Goal: Check status: Check status

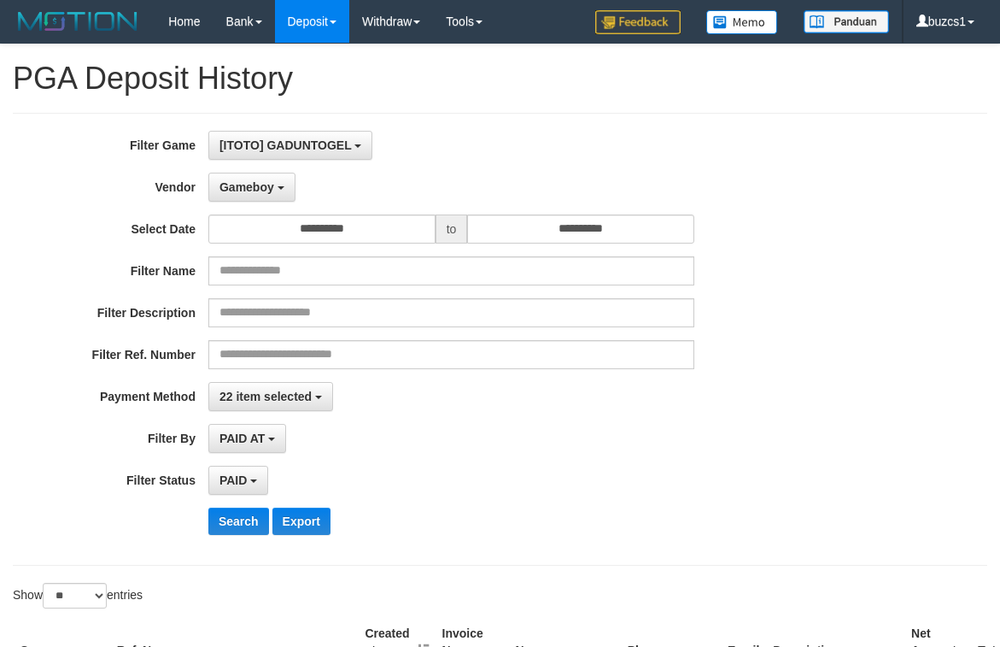
select select "**********"
select select "*********"
select select "*"
select select "**"
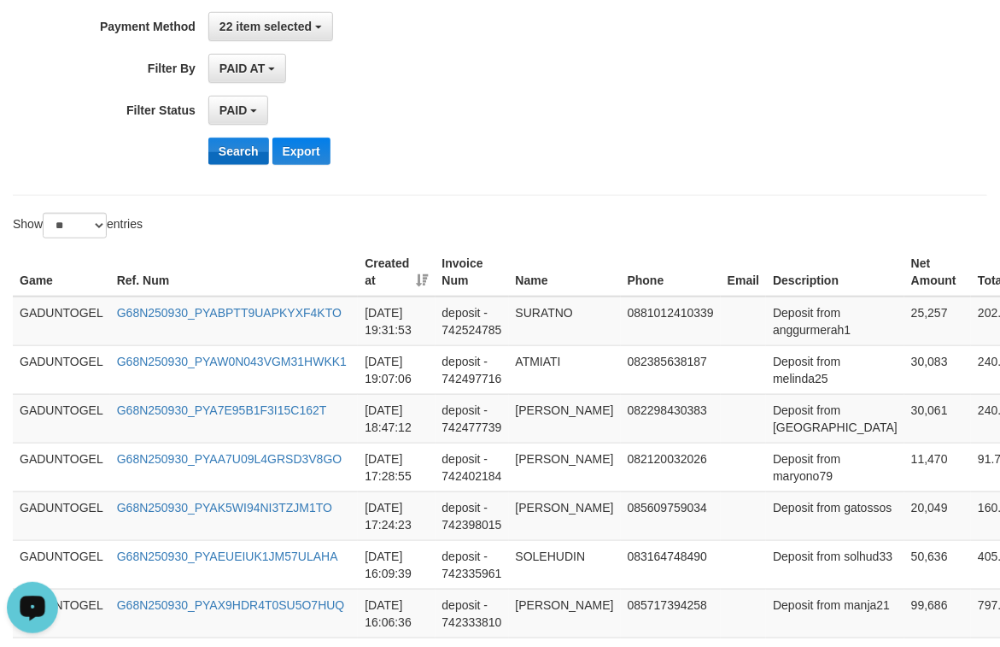
scroll to position [15, 0]
click at [260, 159] on button "Search" at bounding box center [238, 151] width 61 height 27
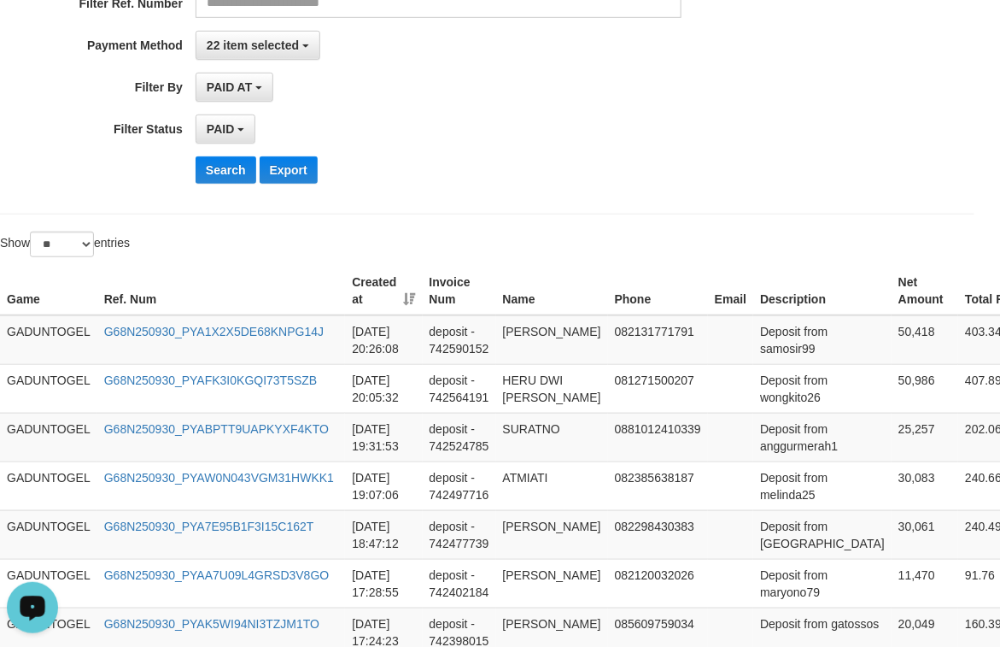
scroll to position [507, 13]
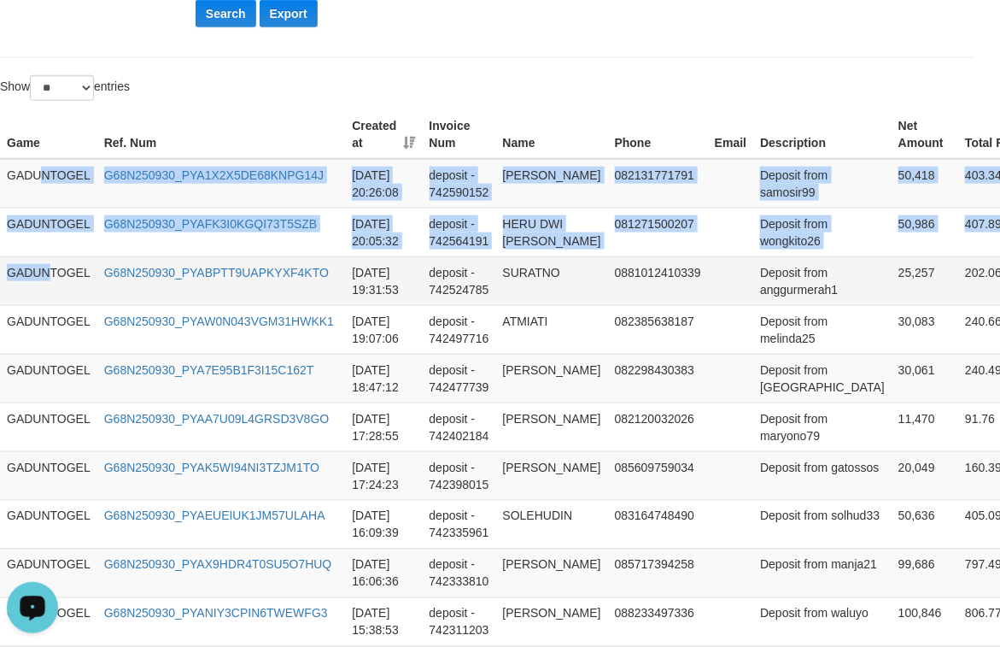
drag, startPoint x: 37, startPoint y: 174, endPoint x: 8, endPoint y: 169, distance: 29.5
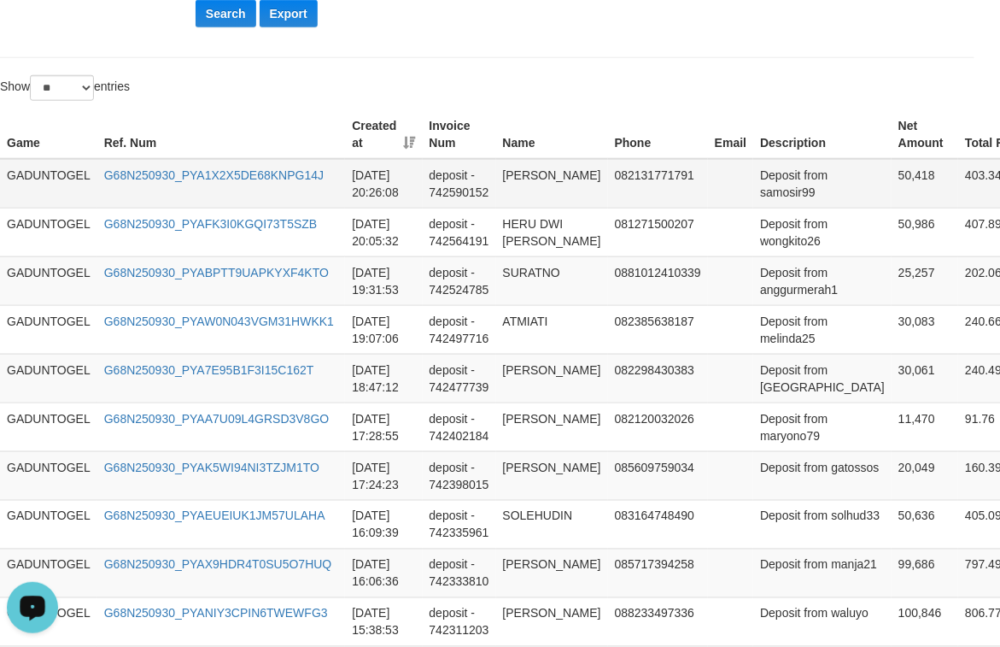
click at [20, 182] on td "GADUNTOGEL" at bounding box center [48, 184] width 97 height 50
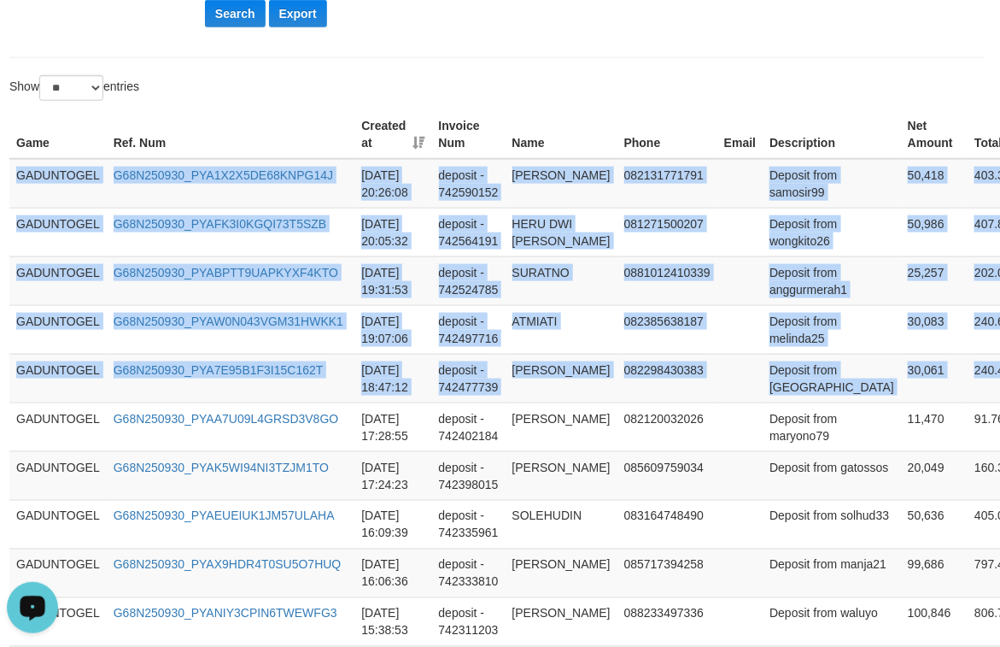
scroll to position [507, 161]
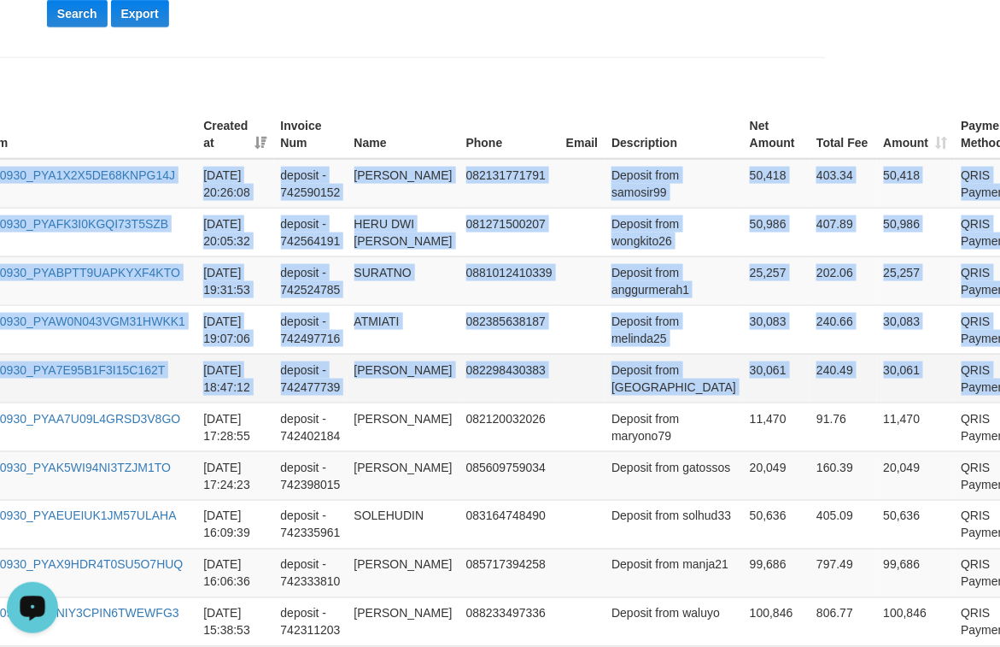
copy tbody "GADUNTOGEL G68N250930_PYA1X2X5DE68KNPG14J [DATE] 20:26:08 deposit - 742590152 […"
drag, startPoint x: 20, startPoint y: 182, endPoint x: 980, endPoint y: 380, distance: 979.4
click at [567, 265] on td at bounding box center [581, 280] width 45 height 49
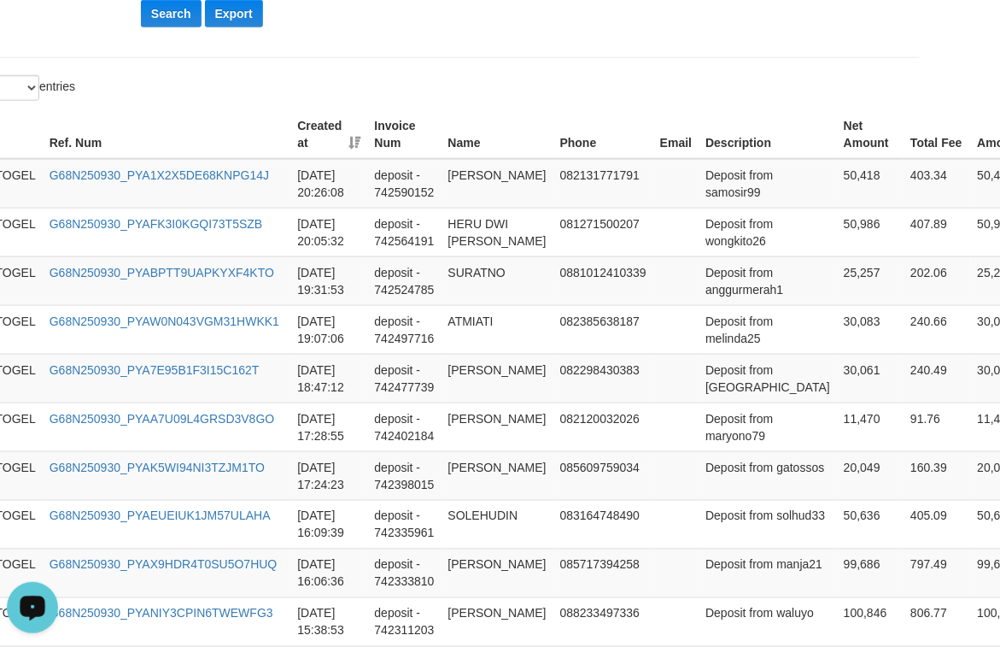
scroll to position [507, 0]
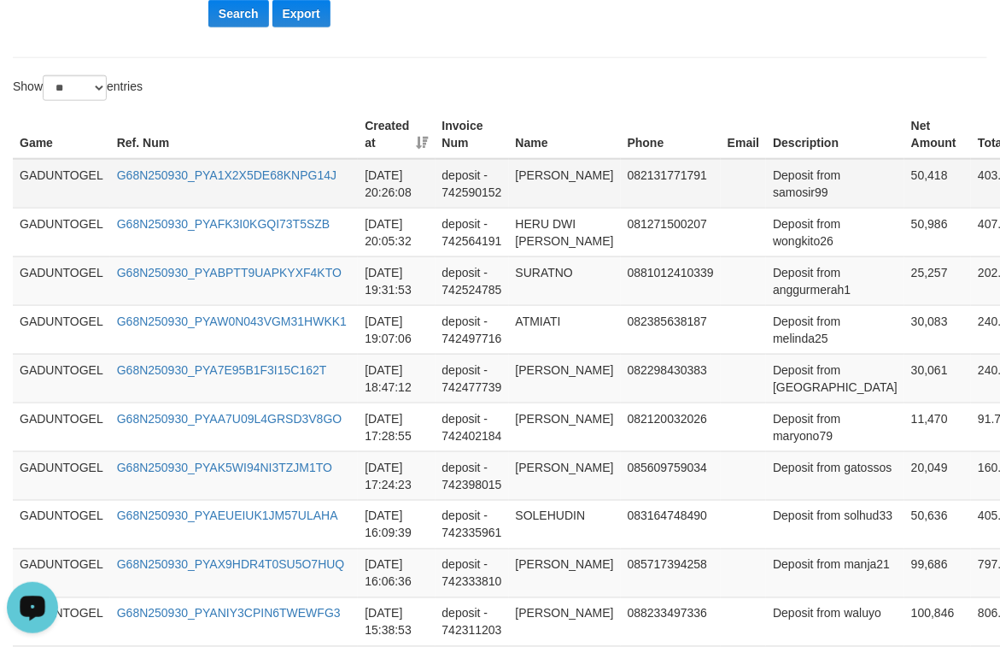
click at [26, 178] on td "GADUNTOGEL" at bounding box center [61, 184] width 97 height 50
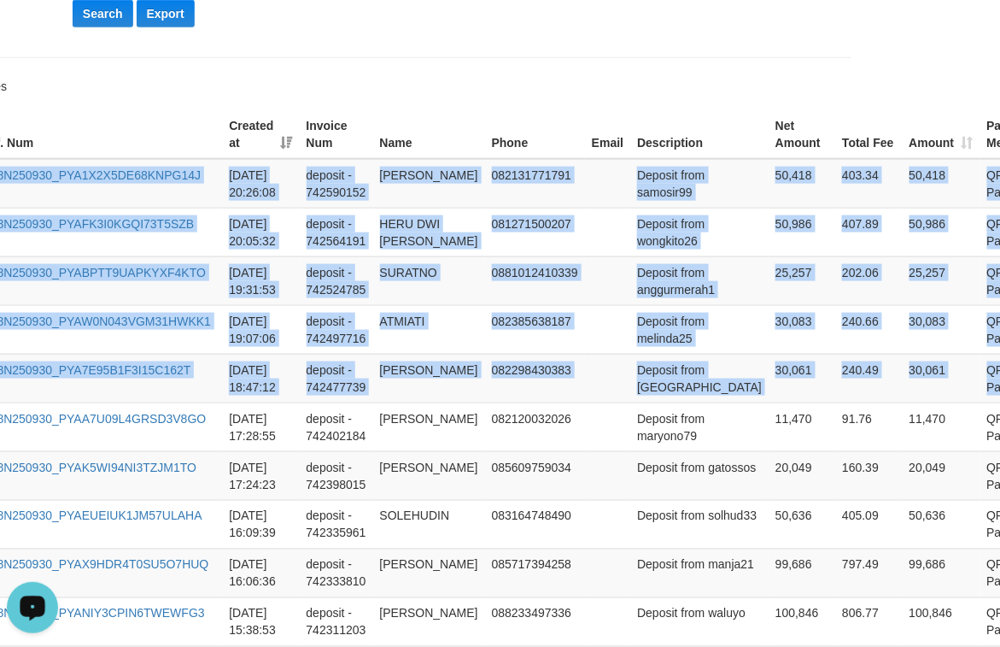
scroll to position [507, 161]
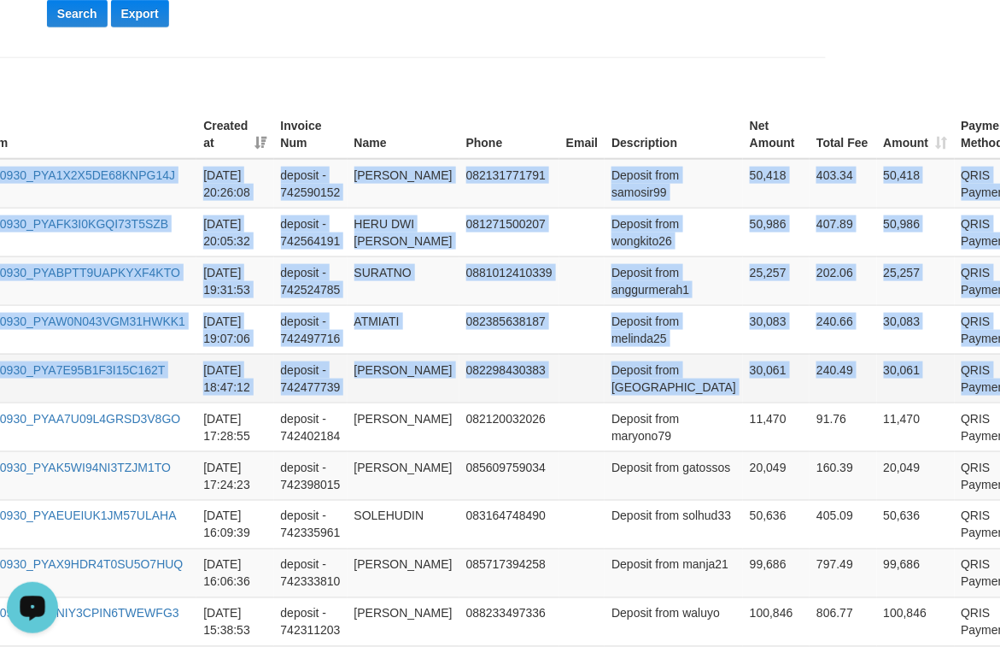
copy tbody "GADUNTOGEL G68N250930_PYA1X2X5DE68KNPG14J [DATE] 20:26:08 deposit - 742590152 […"
drag, startPoint x: 26, startPoint y: 178, endPoint x: 986, endPoint y: 389, distance: 983.1
